Goal: Task Accomplishment & Management: Manage account settings

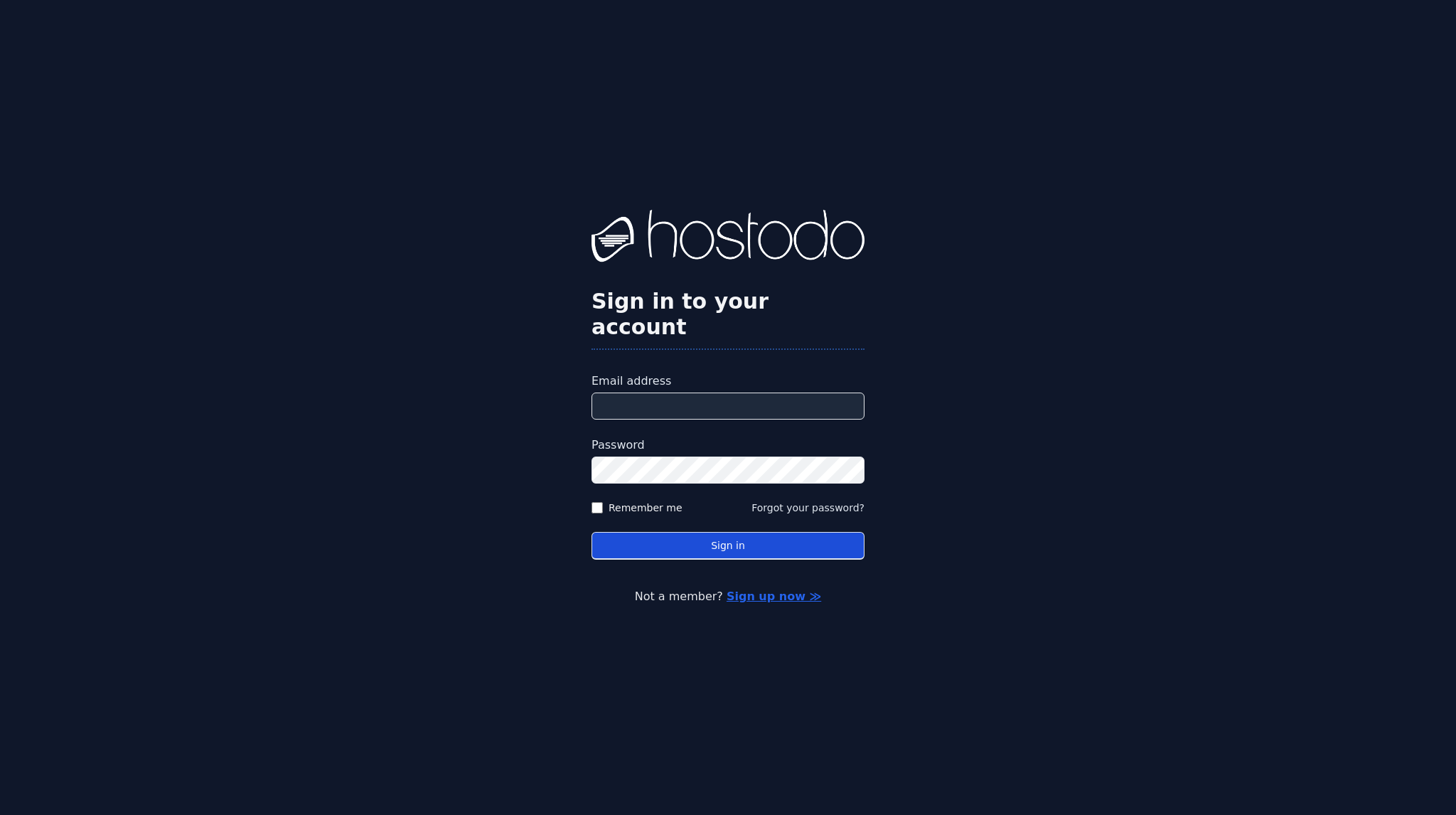
type input "**********"
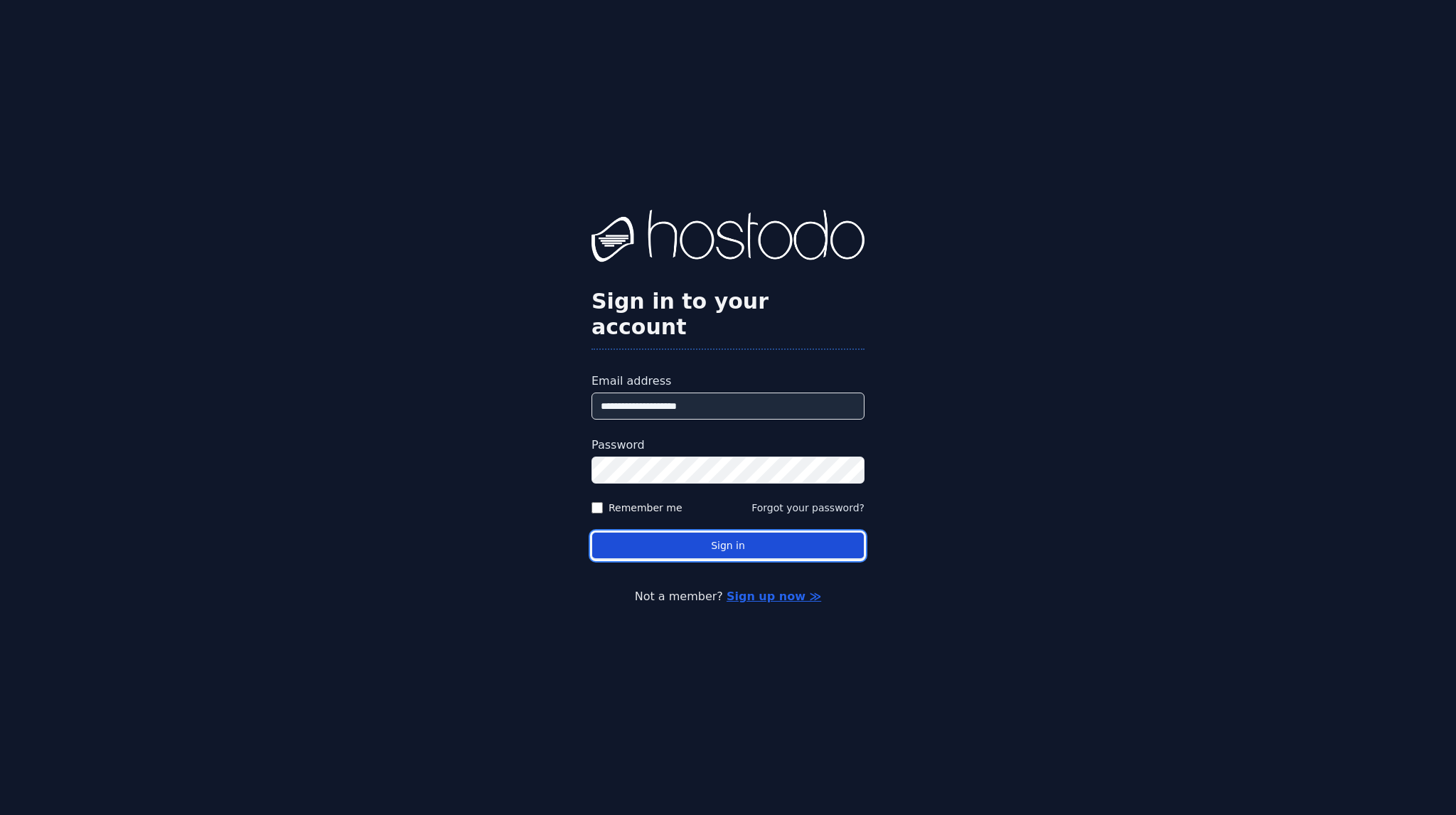
click at [736, 532] on button "Sign in" at bounding box center [728, 545] width 273 height 28
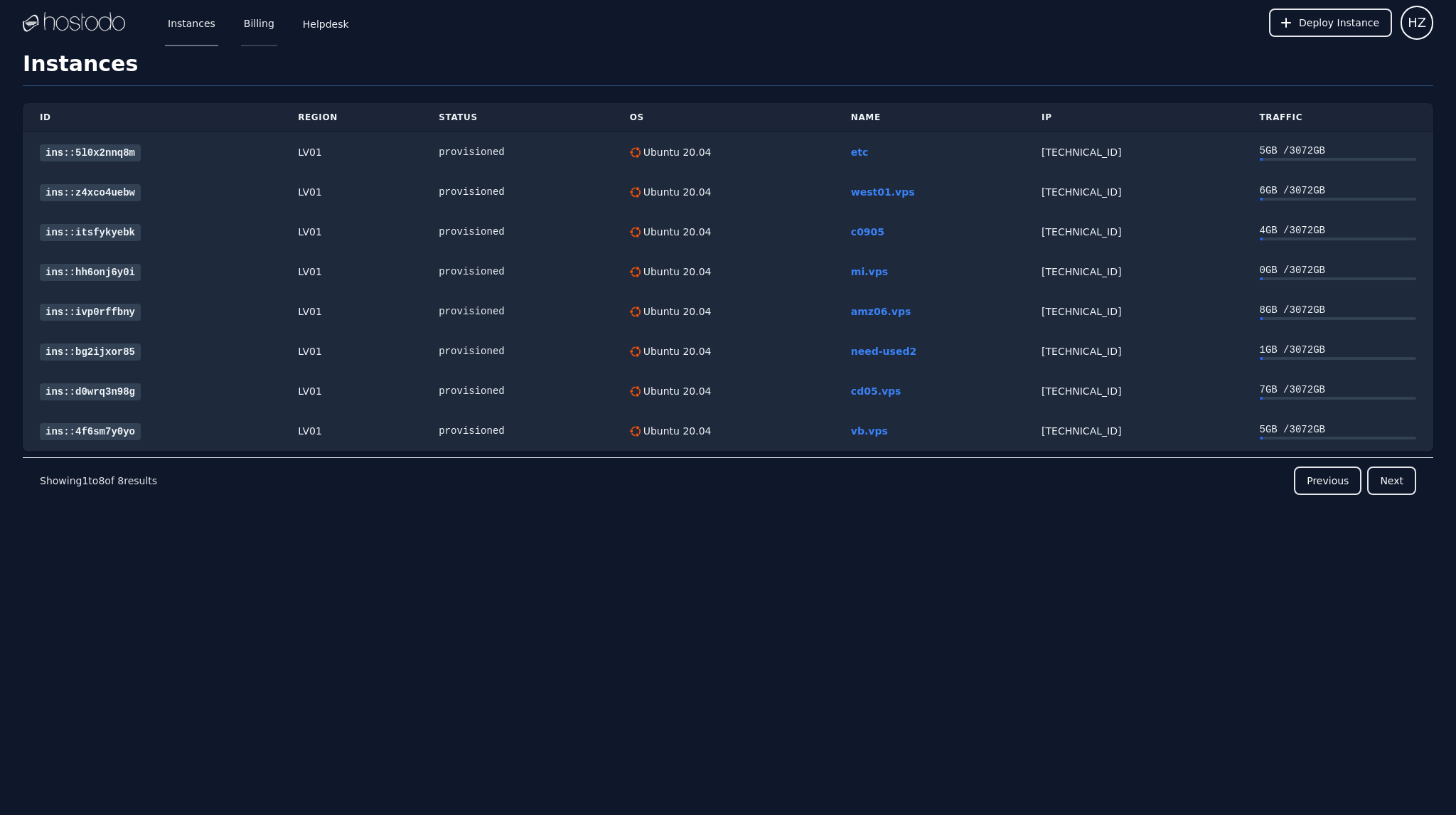
click at [244, 31] on link "Billing" at bounding box center [259, 22] width 36 height 47
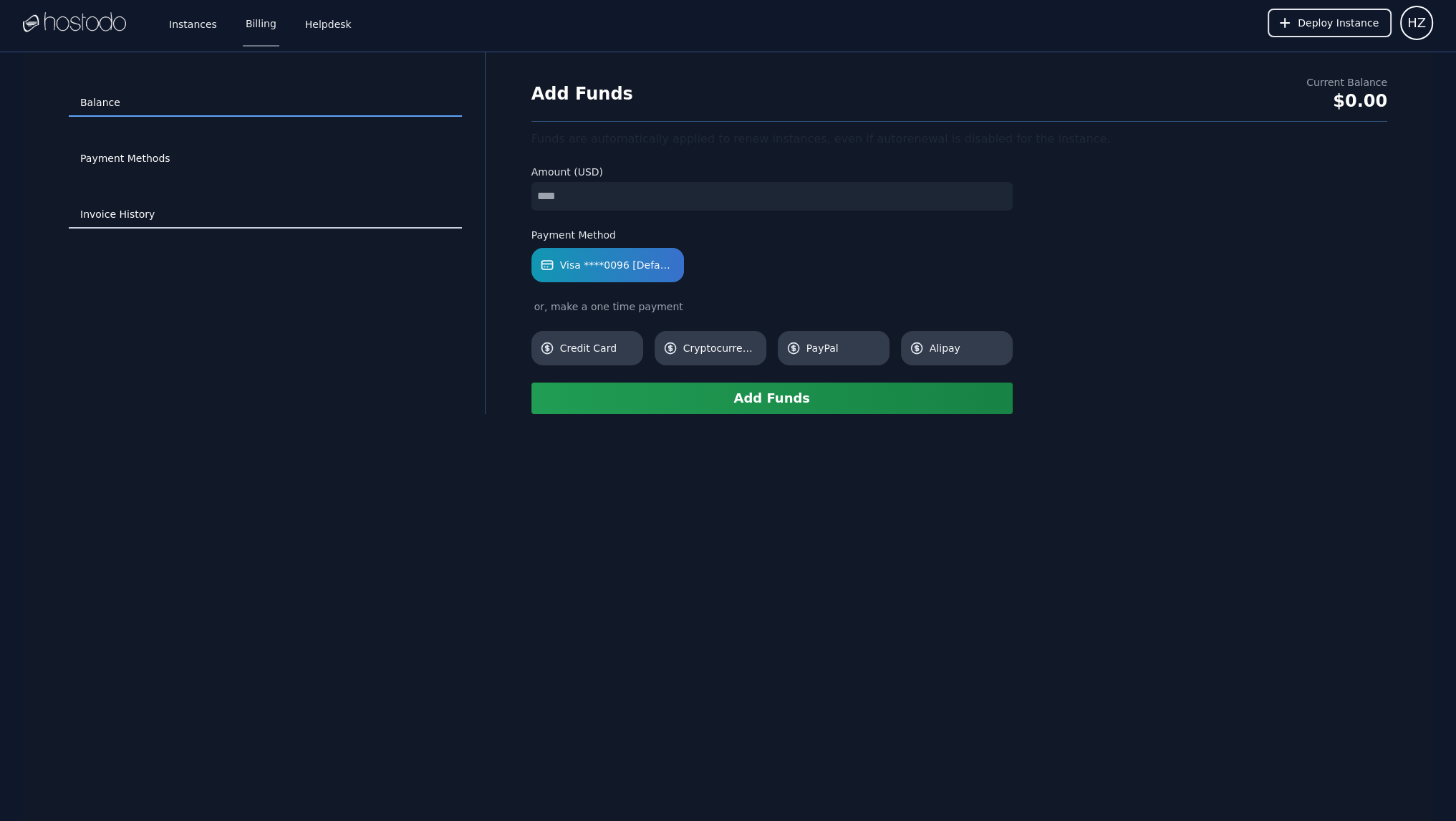
click at [127, 217] on link "Invoice History" at bounding box center [265, 215] width 393 height 27
